Goal: Task Accomplishment & Management: Use online tool/utility

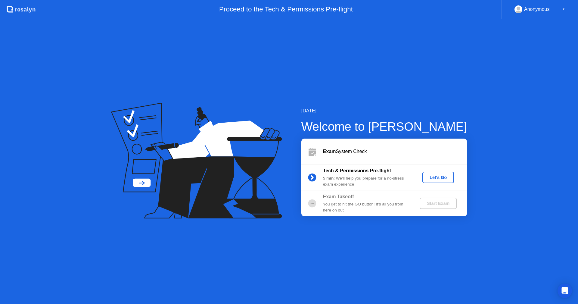
click at [435, 176] on div "Let's Go" at bounding box center [437, 177] width 27 height 5
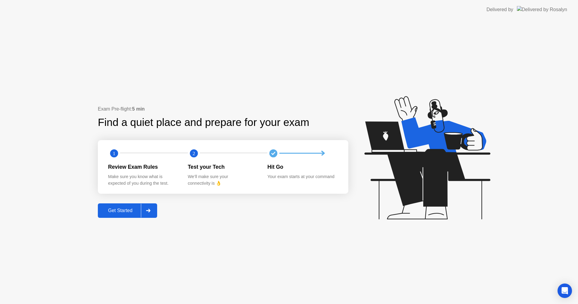
click at [115, 213] on div "Get Started" at bounding box center [120, 210] width 41 height 5
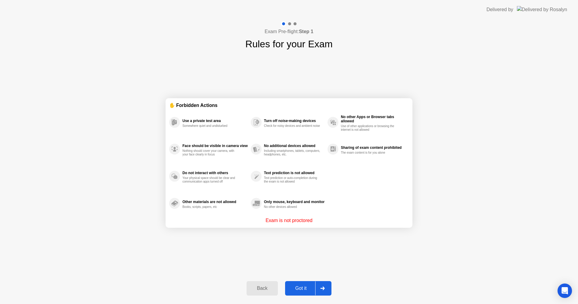
click at [286, 222] on p "Exam is not proctored" at bounding box center [288, 220] width 47 height 7
click at [297, 219] on p "Exam is not proctored" at bounding box center [288, 220] width 47 height 7
click at [273, 218] on p "Exam is not proctored" at bounding box center [288, 220] width 47 height 7
click at [301, 286] on div "Got it" at bounding box center [301, 287] width 28 height 5
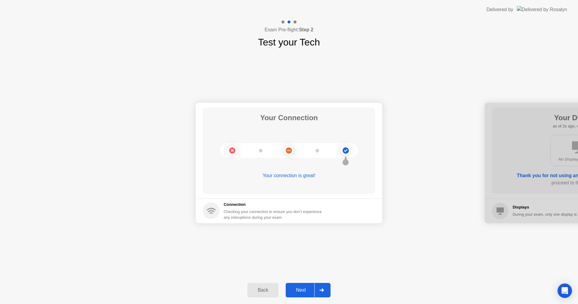
click at [305, 291] on div "Next" at bounding box center [300, 289] width 27 height 5
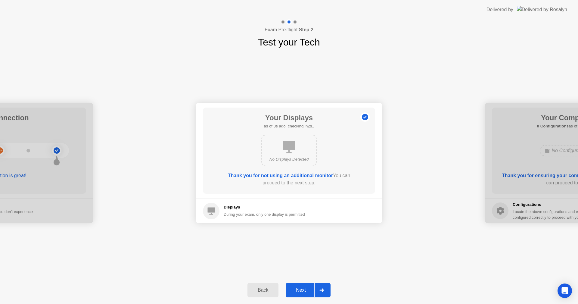
click at [304, 289] on div "Next" at bounding box center [300, 289] width 27 height 5
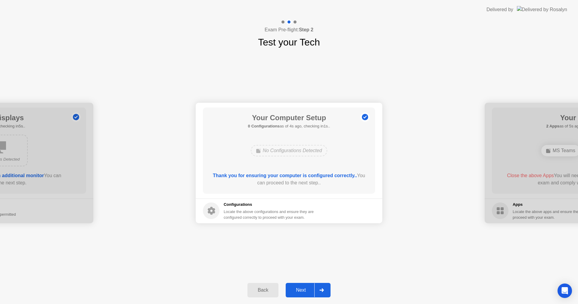
click at [299, 289] on div "Next" at bounding box center [300, 289] width 27 height 5
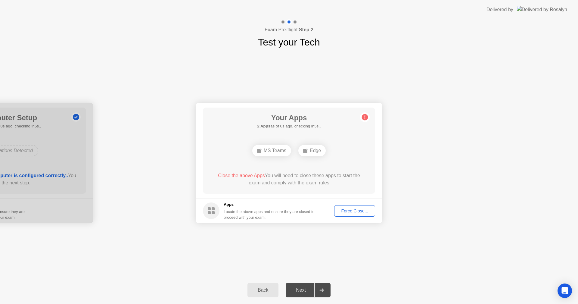
click at [432, 242] on div "Your Connection Your connection is great! Connection Checking your connection t…" at bounding box center [289, 162] width 578 height 227
click at [355, 212] on div "Force Close..." at bounding box center [354, 210] width 37 height 5
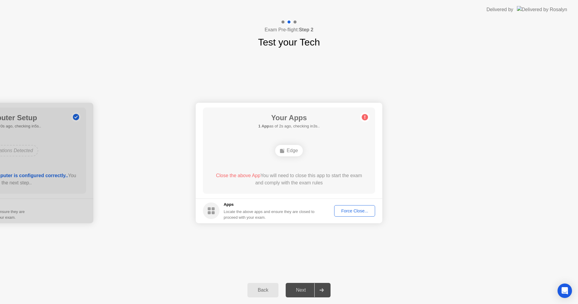
click at [343, 211] on div "Force Close..." at bounding box center [354, 210] width 37 height 5
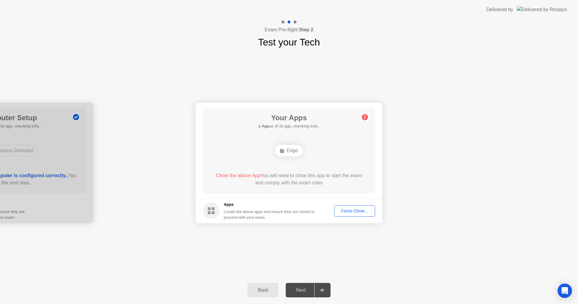
click at [284, 148] on ellipse at bounding box center [284, 149] width 2 height 2
click at [347, 208] on div "Force Close..." at bounding box center [354, 210] width 37 height 5
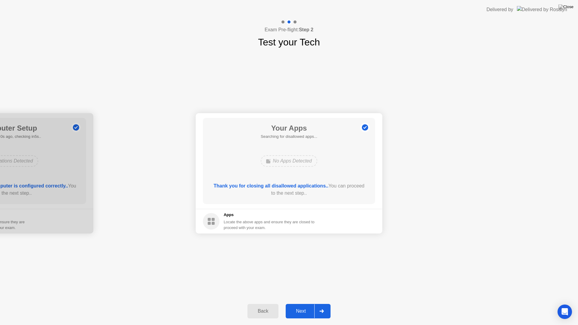
click at [388, 281] on div "Your Connection Your connection is great! Connection Checking your connection t…" at bounding box center [289, 173] width 578 height 248
click at [297, 303] on div "Next" at bounding box center [300, 310] width 27 height 5
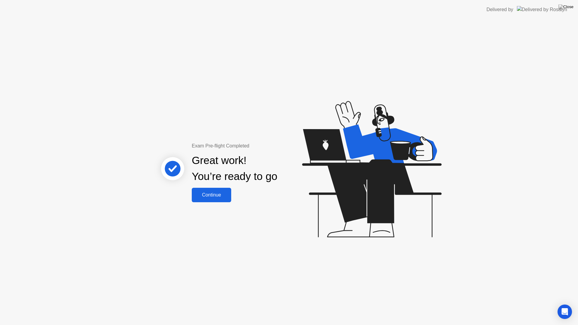
click at [207, 199] on button "Continue" at bounding box center [211, 195] width 39 height 14
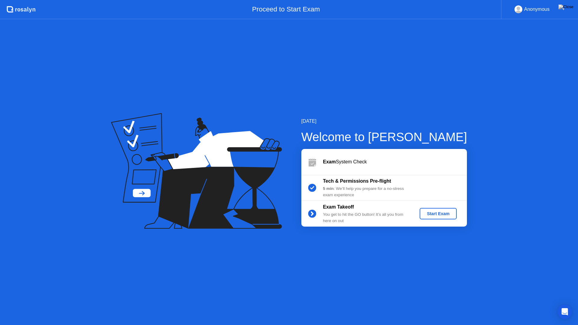
click at [446, 215] on div "Start Exam" at bounding box center [438, 213] width 32 height 5
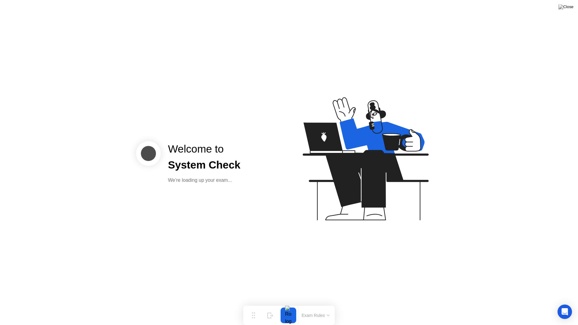
click at [221, 180] on div "We’re loading up your exam..." at bounding box center [204, 180] width 73 height 7
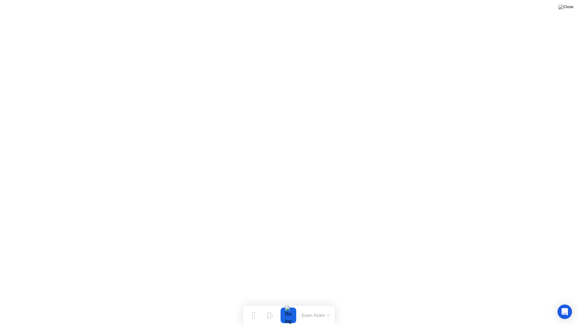
click at [290, 303] on div at bounding box center [288, 315] width 13 height 16
click at [326, 303] on button "Exam Rules" at bounding box center [316, 315] width 32 height 5
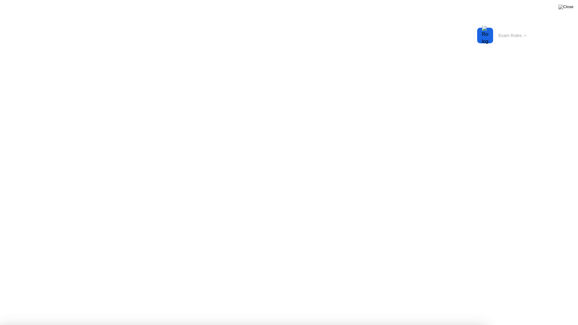
click at [519, 36] on button "Exam Rules" at bounding box center [512, 35] width 32 height 5
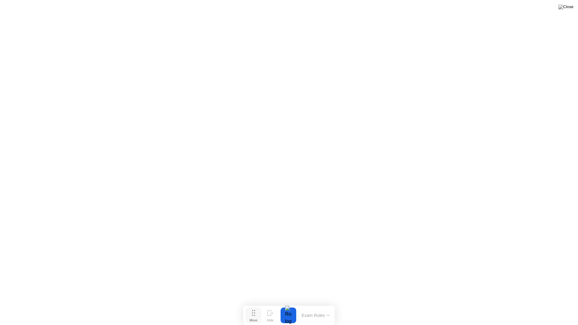
click at [249, 303] on div "Move" at bounding box center [253, 320] width 8 height 4
click div "End Proctoring Session"
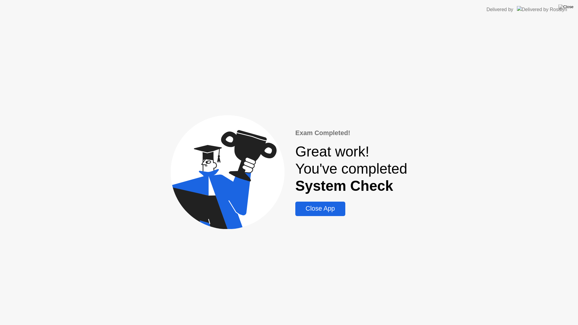
click at [328, 208] on div "Close App" at bounding box center [320, 209] width 46 height 8
